Goal: Transaction & Acquisition: Register for event/course

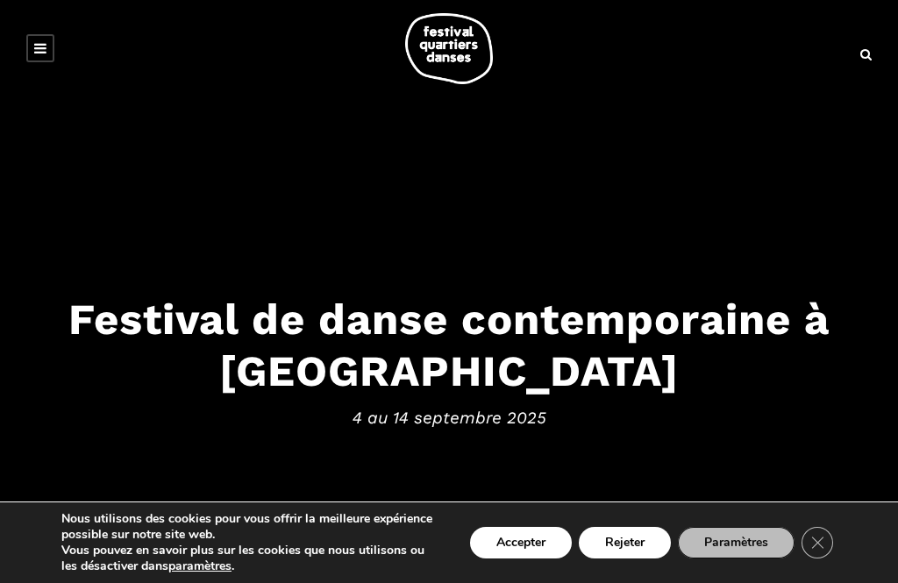
click at [815, 540] on icon "Close GDPR Cookie Banner" at bounding box center [817, 542] width 32 height 26
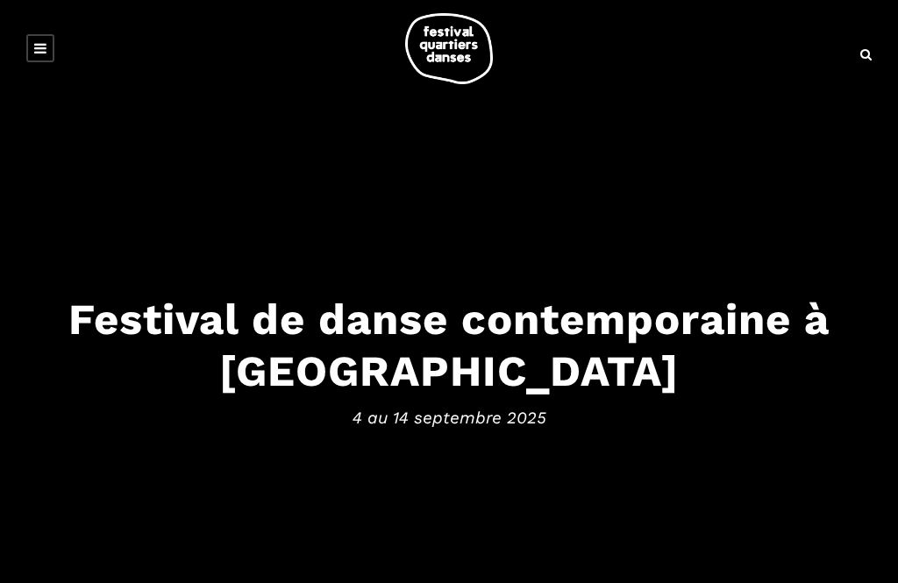
click at [37, 43] on icon at bounding box center [40, 48] width 12 height 14
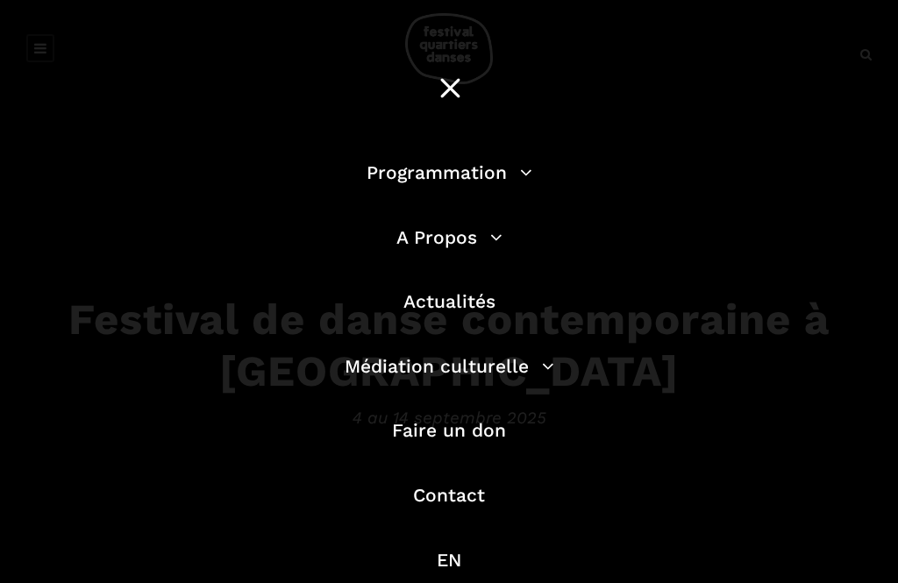
click at [544, 171] on li "Programmation Billetterie 2025 Programmation Gratuite Calendrier du Festival Le…" at bounding box center [449, 181] width 500 height 47
click at [530, 167] on link "Programmation" at bounding box center [449, 172] width 166 height 22
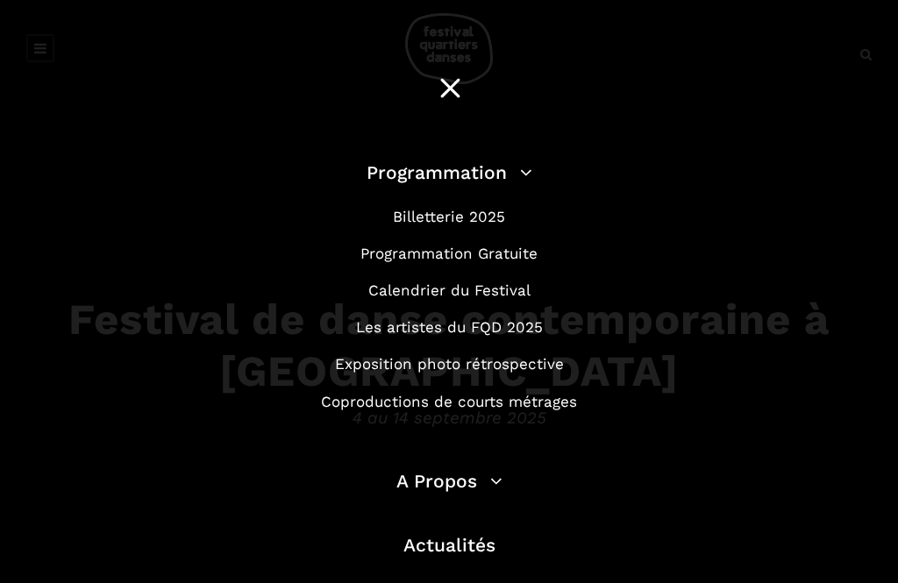
click at [897, 100] on div "Programmation Billetterie 2025 Programmation Gratuite Calendrier du Festival Le…" at bounding box center [449, 488] width 898 height 976
click at [486, 220] on link "Billetterie 2025" at bounding box center [449, 217] width 112 height 18
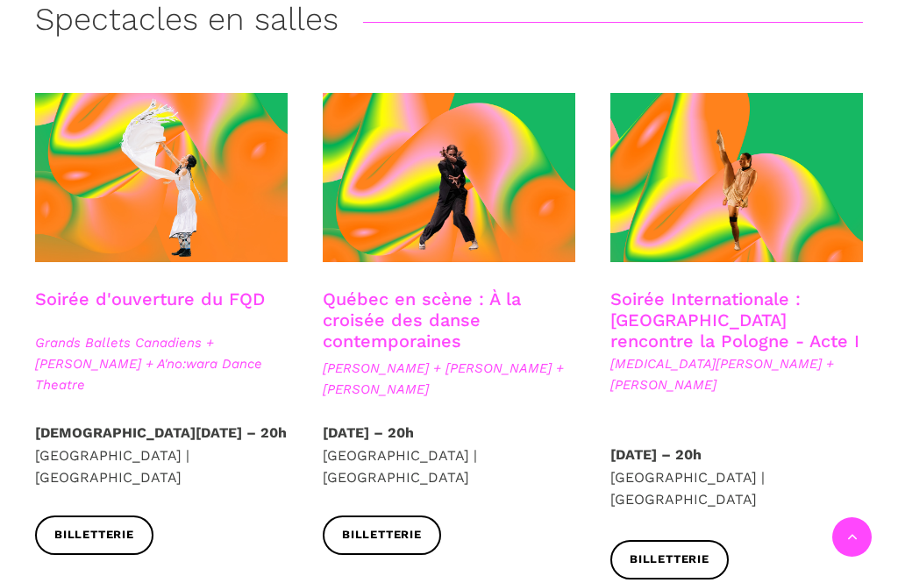
click at [97, 371] on span "Grands Ballets Canadiens + Charles Brecard + A'no:wara Dance Theatre" at bounding box center [161, 363] width 253 height 63
click at [89, 295] on link "Soirée d'ouverture du FQD" at bounding box center [150, 298] width 230 height 21
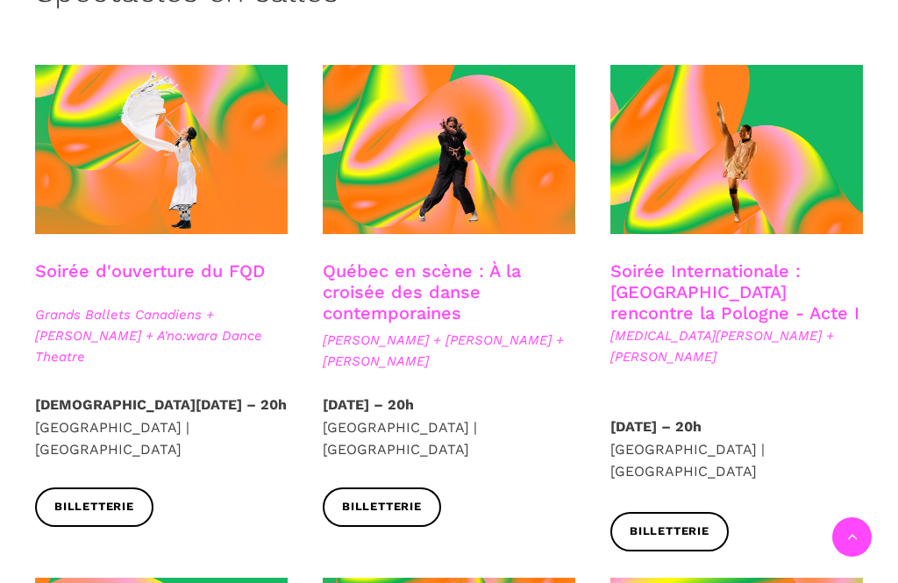
click at [447, 290] on link "Québec en scène : À la croisée des danse contemporaines" at bounding box center [422, 291] width 198 height 63
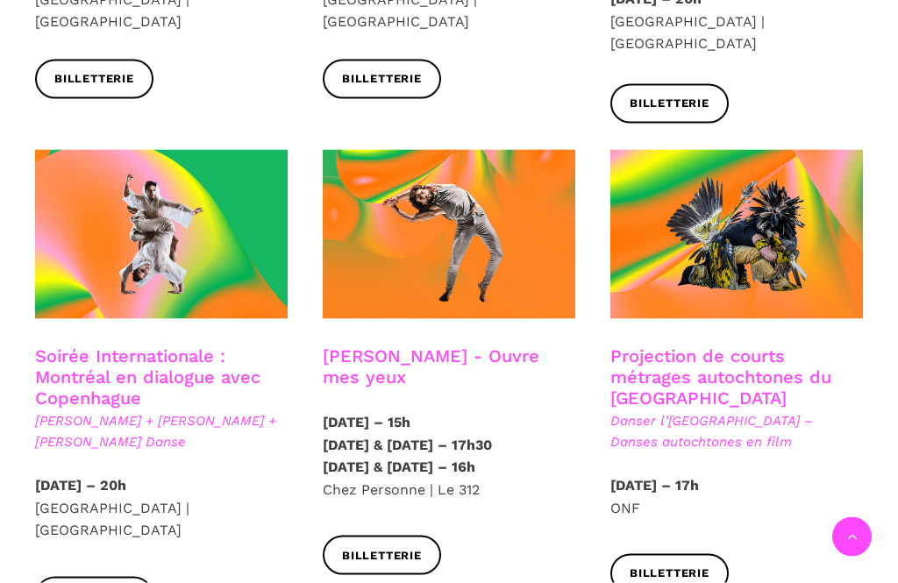
scroll to position [896, 0]
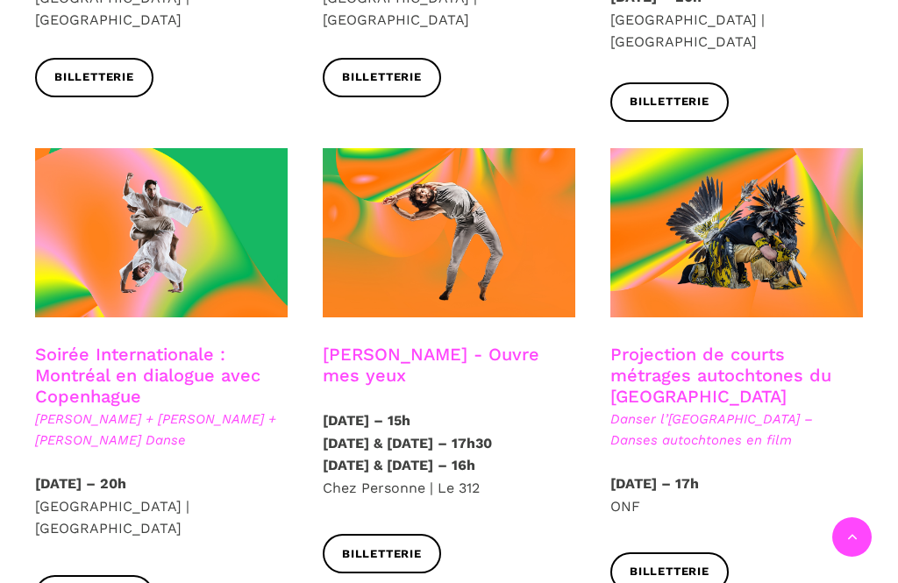
click at [93, 344] on link "Soirée Internationale : Montréal en dialogue avec Copenhague" at bounding box center [147, 375] width 225 height 63
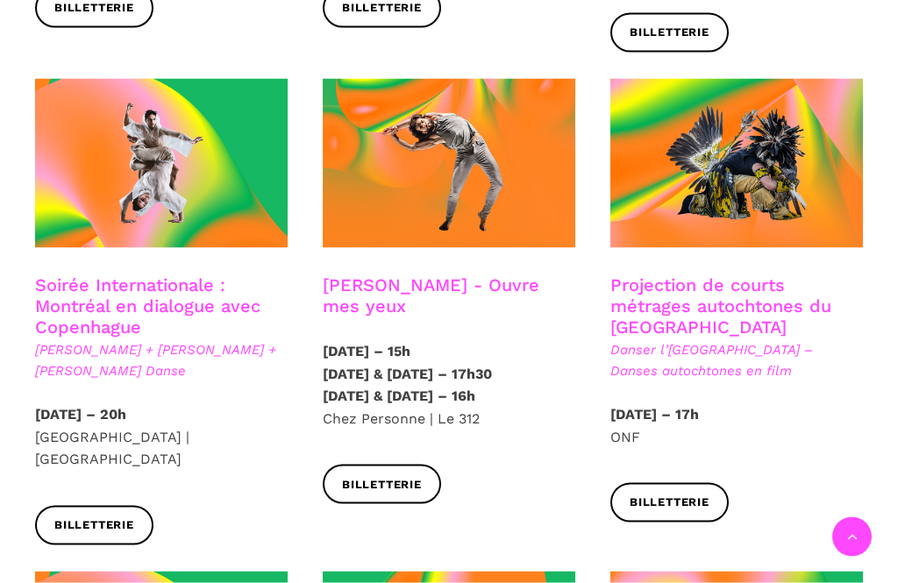
scroll to position [947, 0]
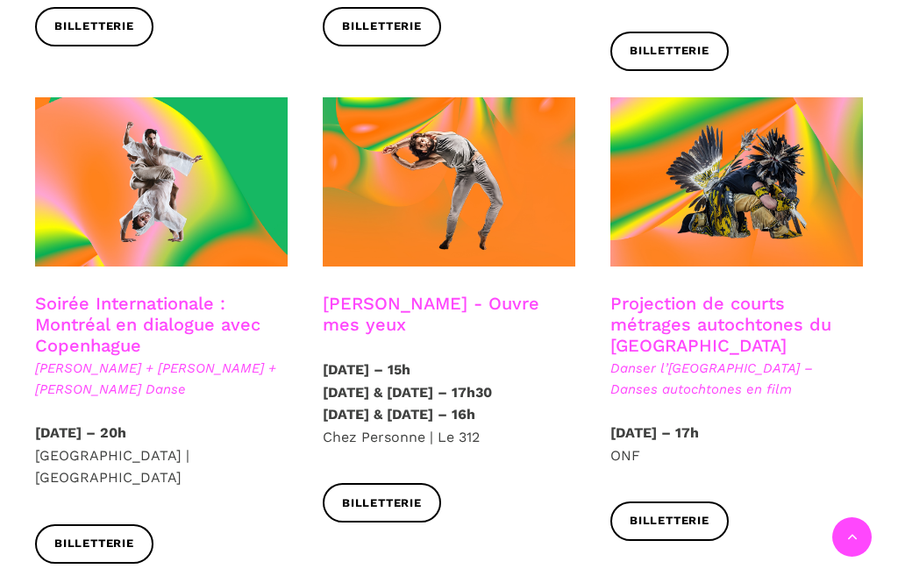
click at [356, 293] on h3 "Charles-Alexis Desgagnés - Ouvre mes yeux" at bounding box center [449, 315] width 253 height 44
click at [388, 293] on h3 "Charles-Alexis Desgagnés - Ouvre mes yeux" at bounding box center [449, 315] width 253 height 44
click at [398, 293] on h3 "Charles-Alexis Desgagnés - Ouvre mes yeux" at bounding box center [449, 315] width 253 height 44
click at [450, 293] on h3 "Charles-Alexis Desgagnés - Ouvre mes yeux" at bounding box center [449, 315] width 253 height 44
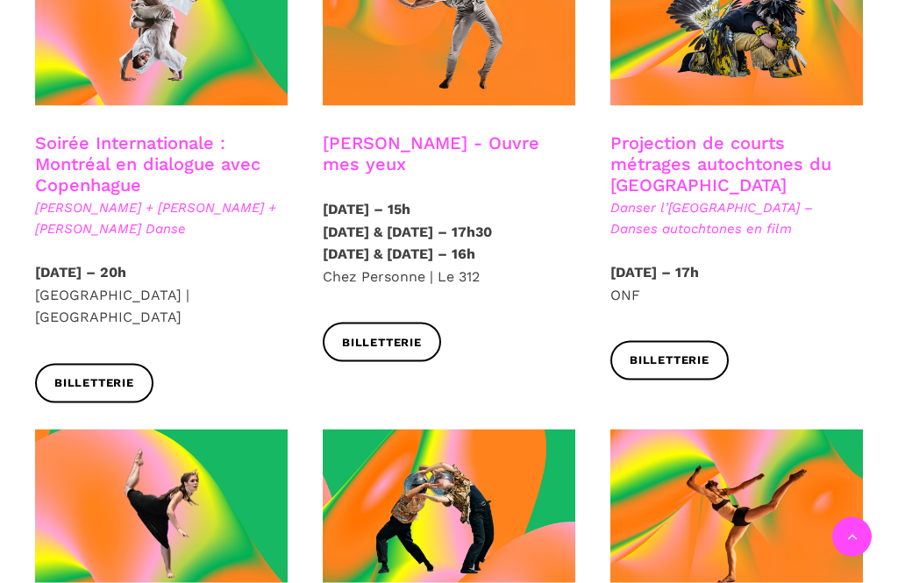
scroll to position [1120, 0]
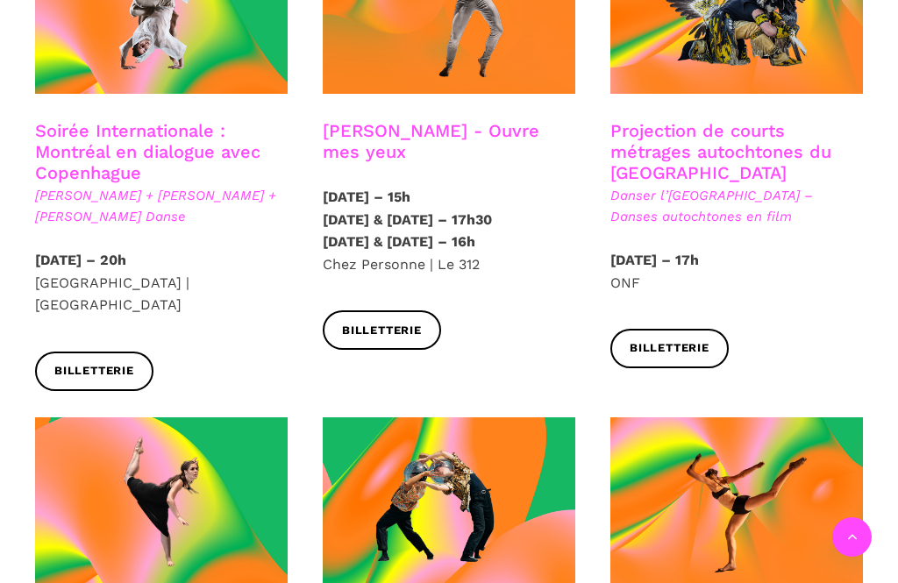
click at [545, 310] on div "Billetterie" at bounding box center [449, 343] width 288 height 66
click at [461, 120] on h3 "Charles-Alexis Desgagnés - Ouvre mes yeux" at bounding box center [449, 142] width 253 height 44
click at [369, 120] on h3 "Charles-Alexis Desgagnés - Ouvre mes yeux" at bounding box center [449, 142] width 253 height 44
click at [567, 310] on div "Billetterie" at bounding box center [449, 343] width 288 height 66
click at [515, 120] on h3 "Charles-Alexis Desgagnés - Ouvre mes yeux" at bounding box center [449, 142] width 253 height 44
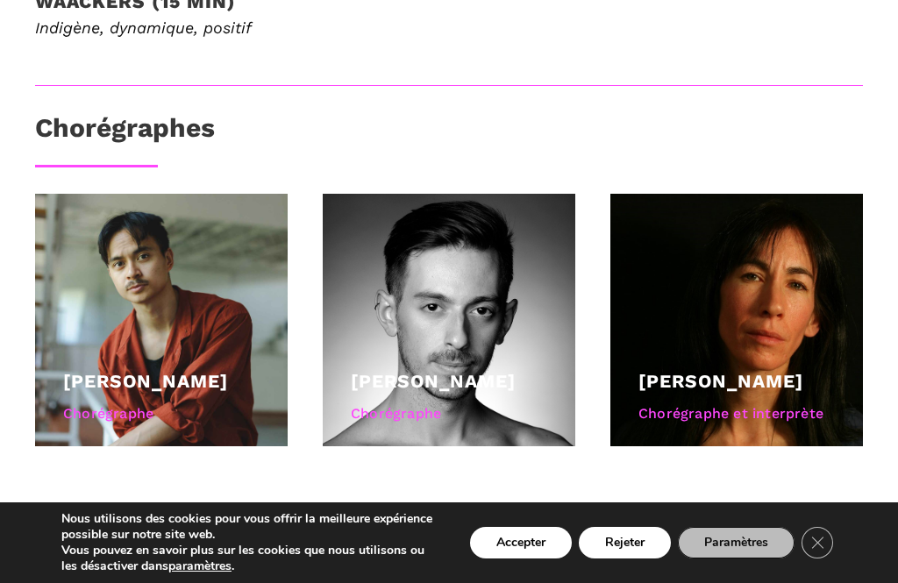
scroll to position [1229, 0]
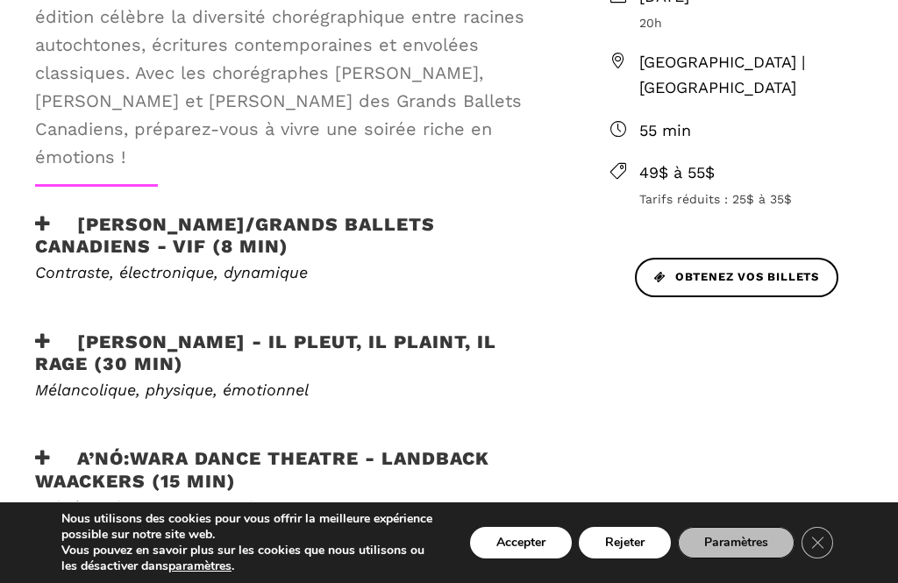
click at [812, 338] on div "Au programme Le Festival Quartiers Danses (FQD) vous invite à sa soirée d'ouver…" at bounding box center [449, 438] width 898 height 1089
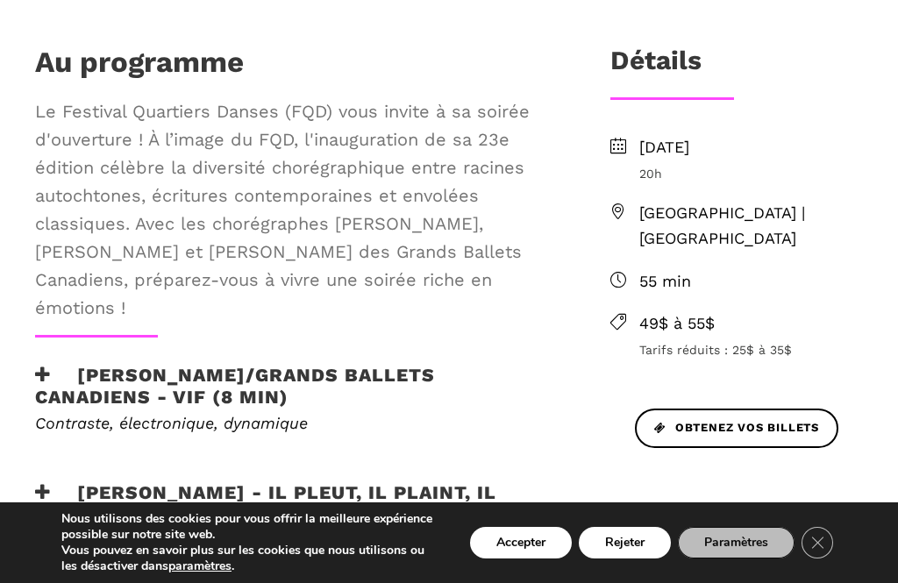
scroll to position [596, 0]
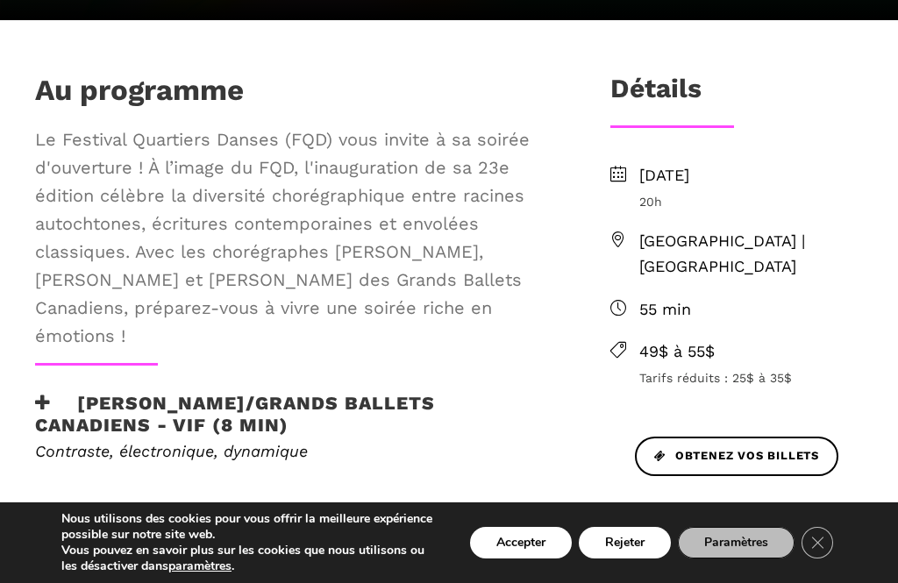
click at [824, 317] on ul "Jeudi 4 septembre 2025 20h Cinquième Salle | Place des Arts 55 min 49$ à 55$ Ta…" at bounding box center [736, 275] width 253 height 225
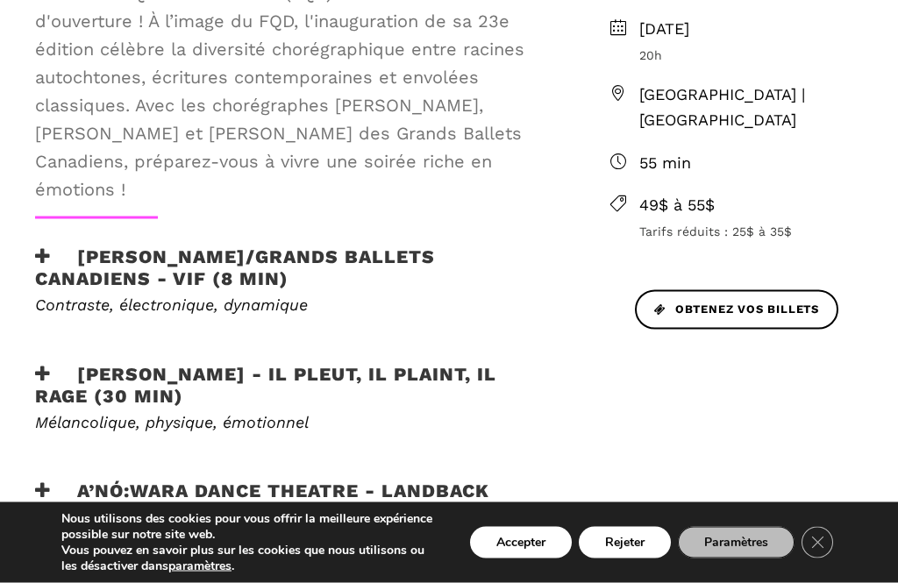
scroll to position [699, 0]
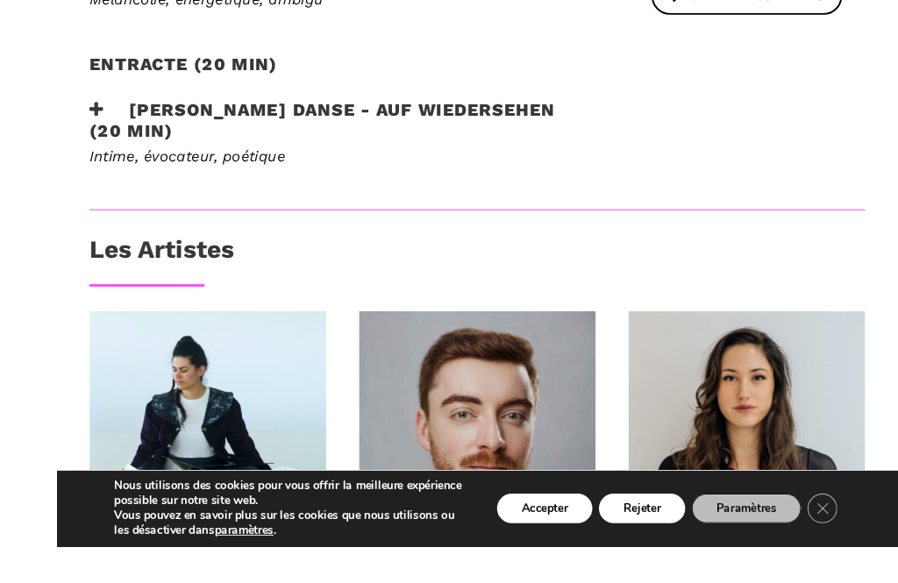
scroll to position [1120, 0]
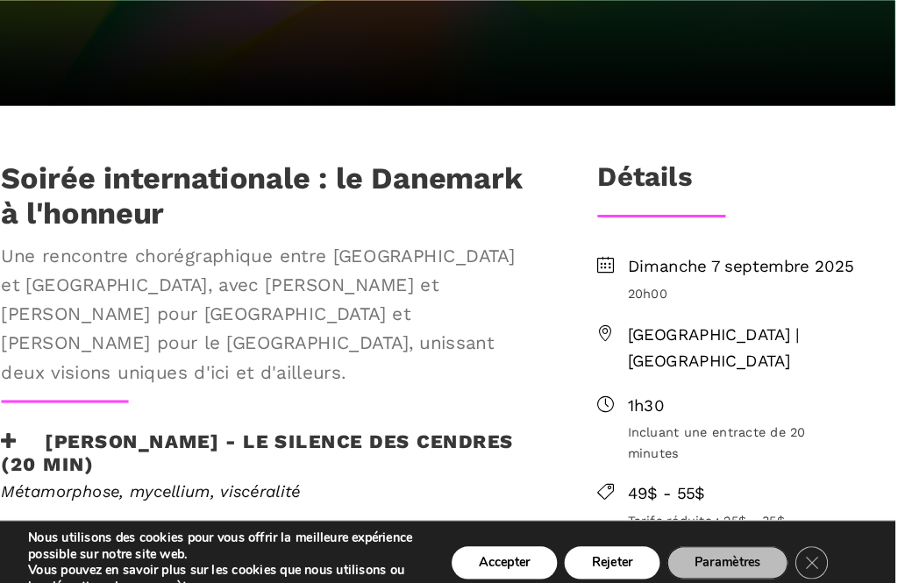
scroll to position [489, 0]
